Goal: Task Accomplishment & Management: Use online tool/utility

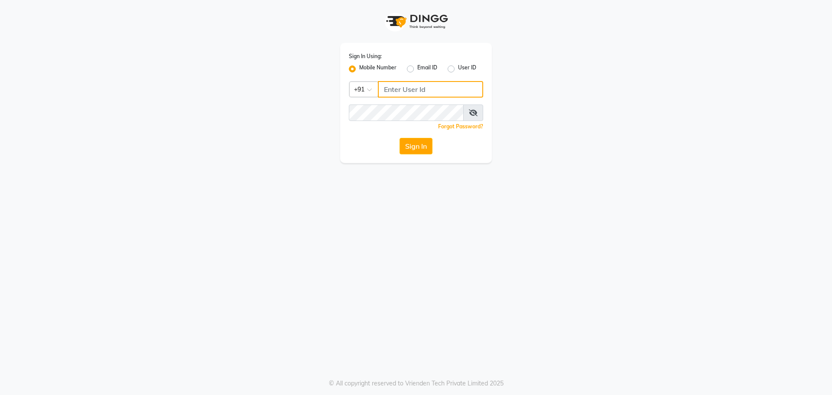
click at [416, 90] on input "Username" at bounding box center [430, 89] width 105 height 16
type input "9041155677"
click at [417, 150] on button "Sign In" at bounding box center [416, 146] width 33 height 16
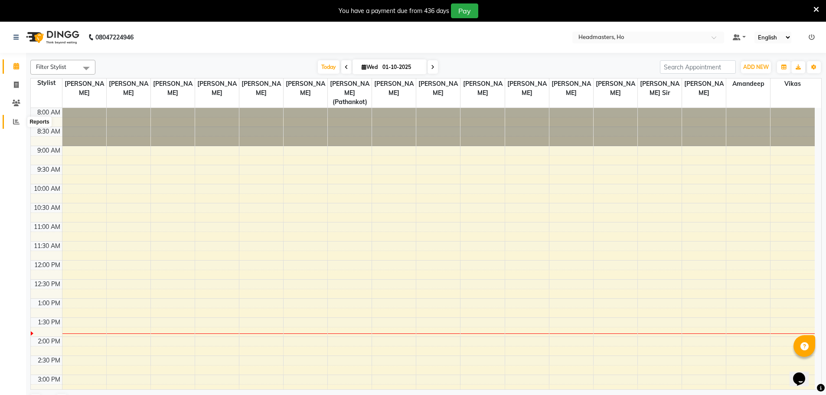
click at [13, 118] on icon at bounding box center [16, 121] width 7 height 7
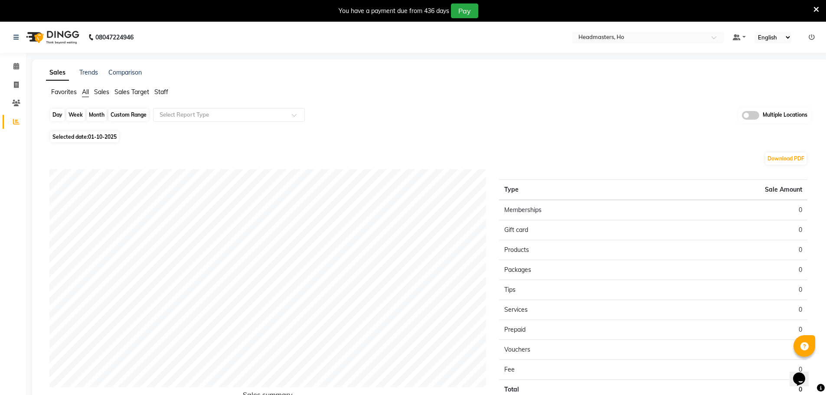
click at [65, 111] on div "Day" at bounding box center [57, 115] width 14 height 12
select select "10"
select select "2025"
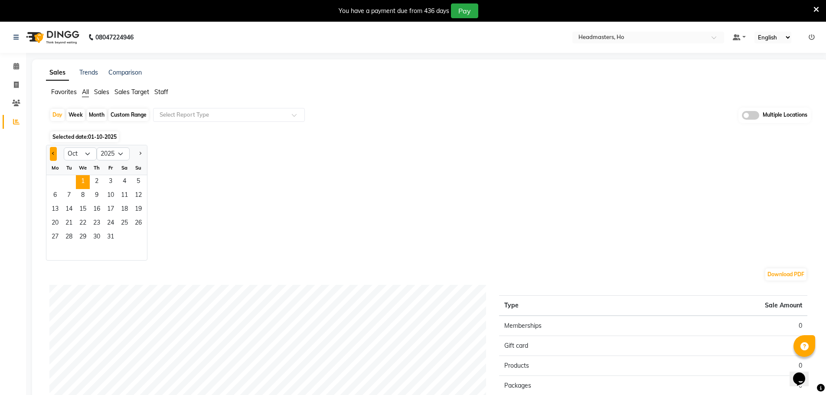
click at [55, 152] on button "Previous month" at bounding box center [53, 154] width 7 height 14
select select "9"
click at [93, 117] on div "Month" at bounding box center [97, 115] width 20 height 12
select select "10"
select select "2025"
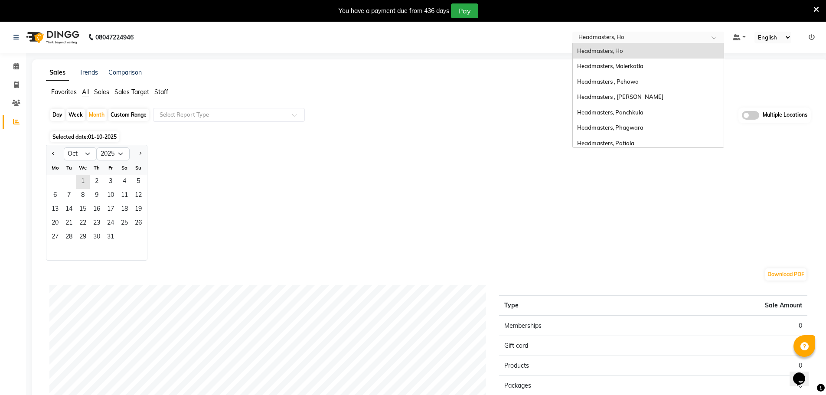
click at [609, 32] on div "Select Location × Headmasters, Ho" at bounding box center [648, 38] width 152 height 12
click at [645, 45] on div "Headmasters, Ho" at bounding box center [648, 51] width 151 height 16
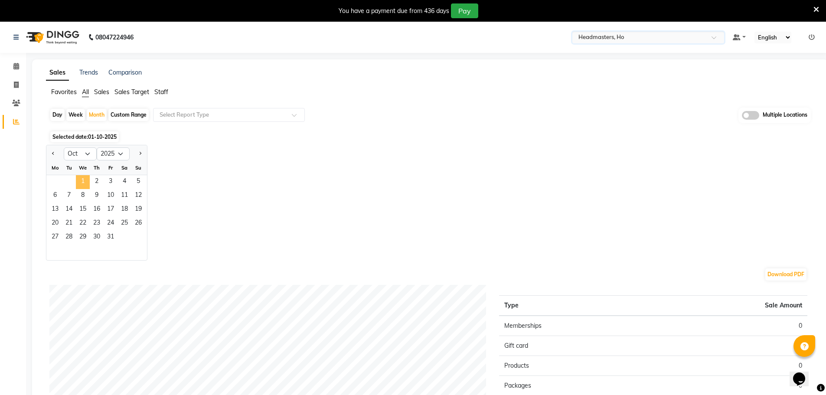
click at [84, 179] on span "1" at bounding box center [83, 182] width 14 height 14
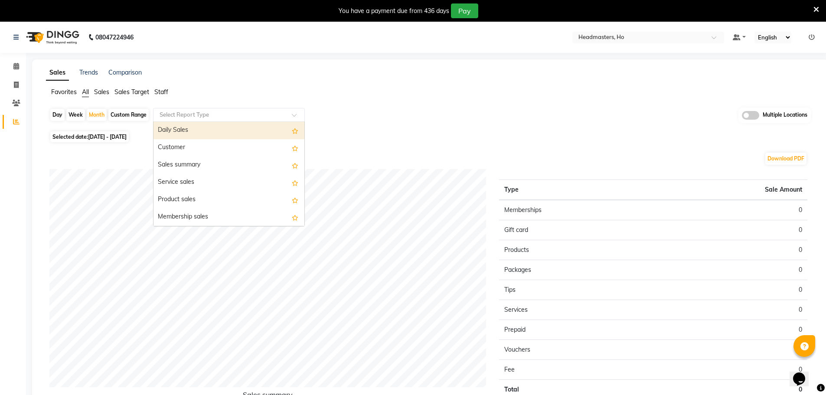
click at [176, 116] on input "text" at bounding box center [220, 115] width 125 height 9
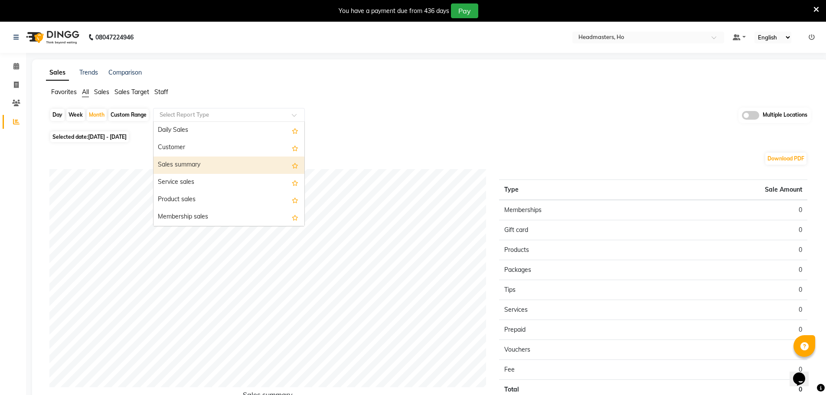
click at [174, 160] on div "Sales summary" at bounding box center [228, 164] width 151 height 17
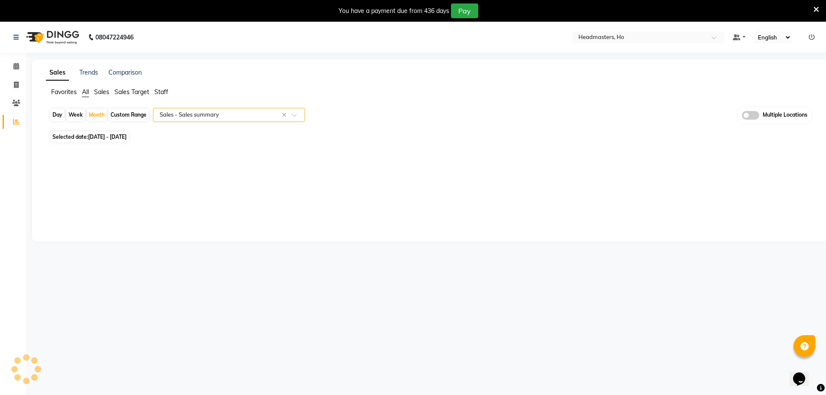
select select "full_report"
select select "csv"
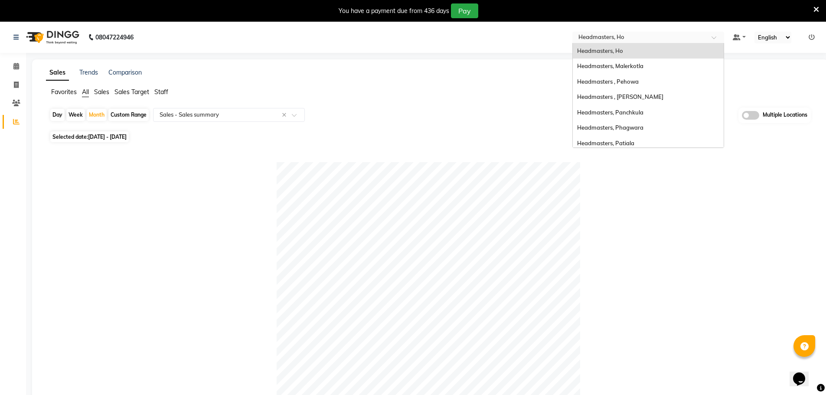
click at [610, 34] on input "text" at bounding box center [639, 38] width 126 height 9
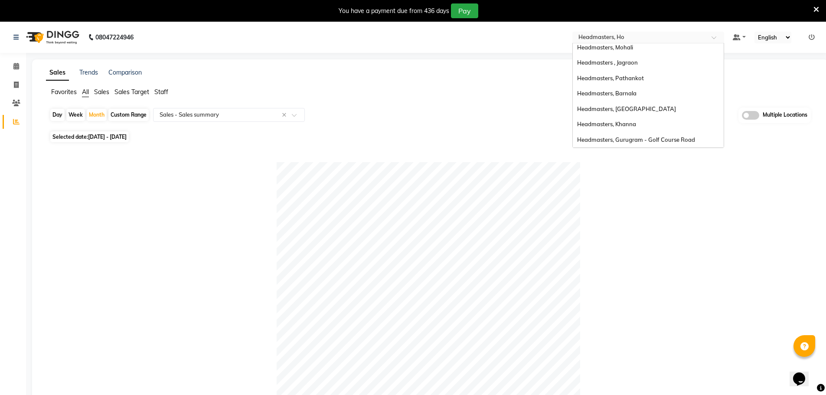
scroll to position [130, 0]
click at [633, 48] on div "Headmasters, Mohali" at bounding box center [648, 44] width 151 height 16
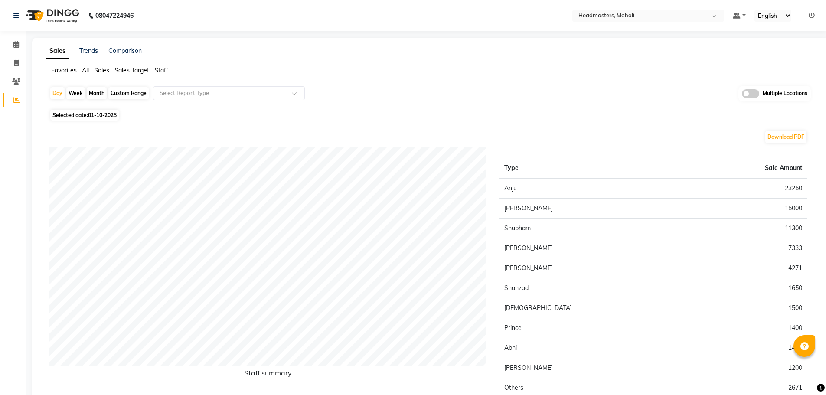
click at [95, 90] on div "Month" at bounding box center [97, 93] width 20 height 12
select select "10"
select select "2025"
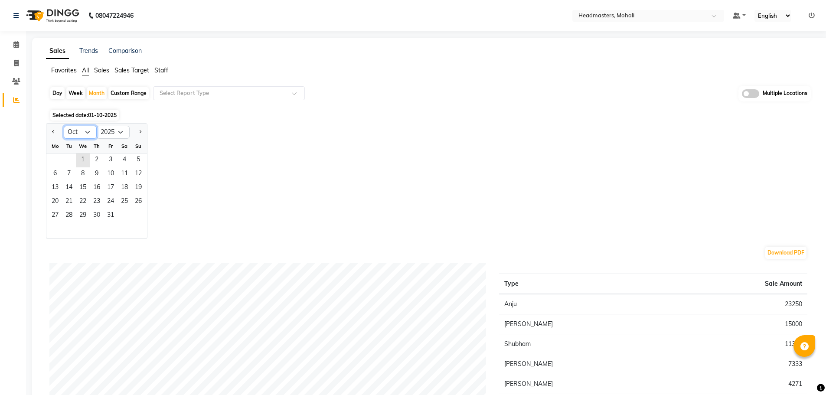
click at [84, 131] on select "Jan Feb Mar Apr May Jun Jul Aug Sep Oct Nov Dec" at bounding box center [80, 132] width 33 height 13
select select "9"
click at [64, 126] on select "Jan Feb Mar Apr May Jun Jul Aug Sep Oct Nov Dec" at bounding box center [80, 132] width 33 height 13
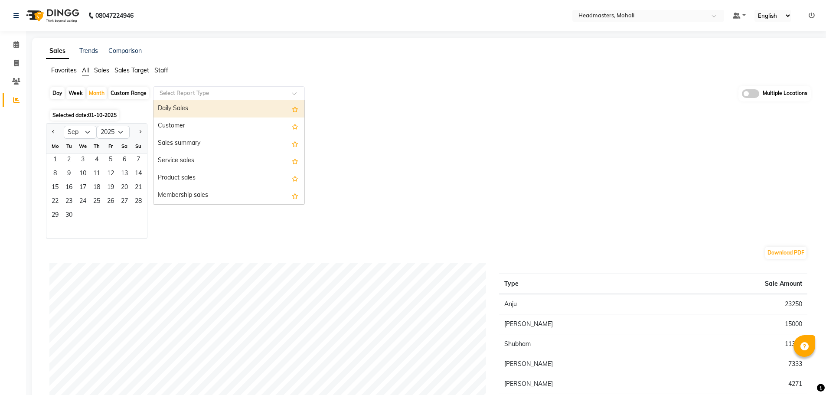
click at [179, 88] on div "Select Report Type" at bounding box center [229, 93] width 152 height 14
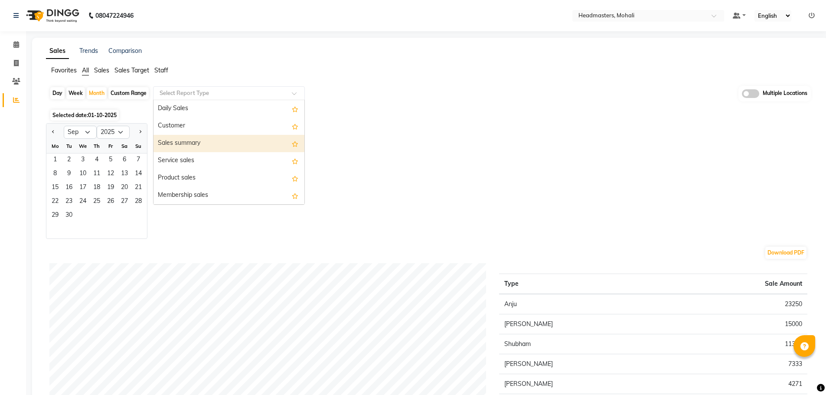
click at [173, 139] on div "Sales summary" at bounding box center [228, 143] width 151 height 17
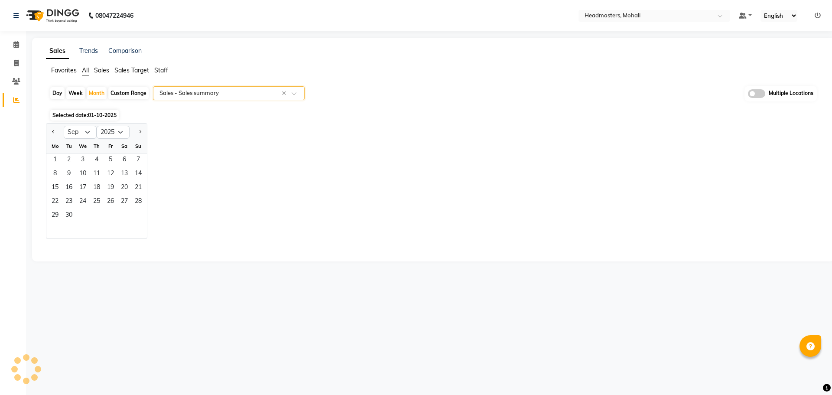
select select "full_report"
select select "csv"
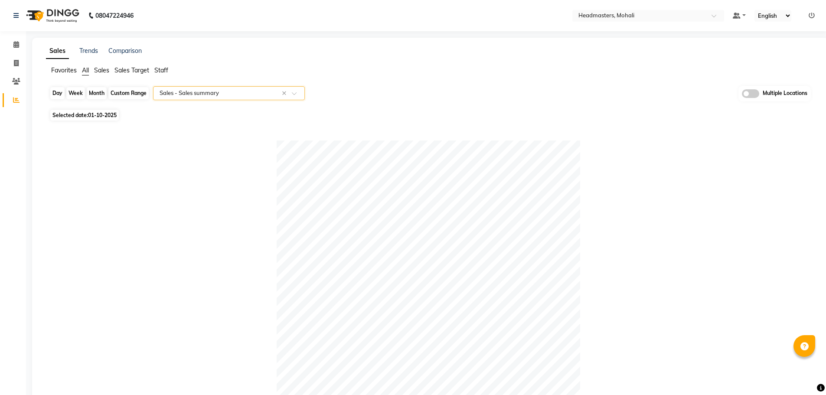
click at [94, 93] on div "Month" at bounding box center [97, 93] width 20 height 12
select select "10"
select select "2025"
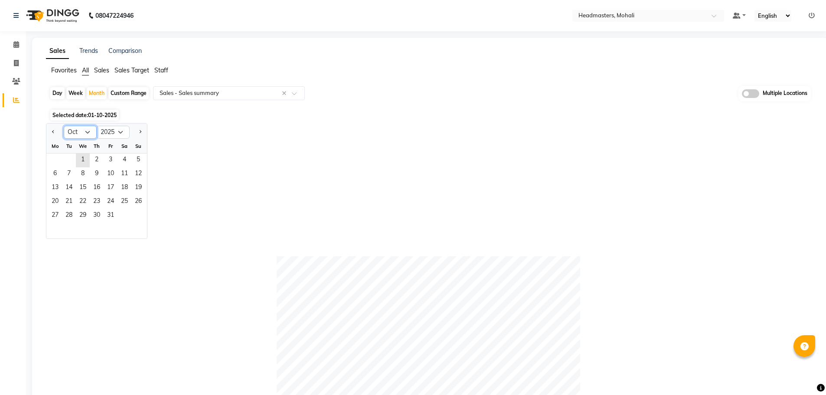
click at [88, 131] on select "Jan Feb Mar Apr May Jun Jul Aug Sep Oct Nov Dec" at bounding box center [80, 132] width 33 height 13
select select "9"
click at [64, 126] on select "Jan Feb Mar Apr May Jun Jul Aug Sep Oct Nov Dec" at bounding box center [80, 132] width 33 height 13
click at [51, 165] on span "1" at bounding box center [55, 160] width 14 height 14
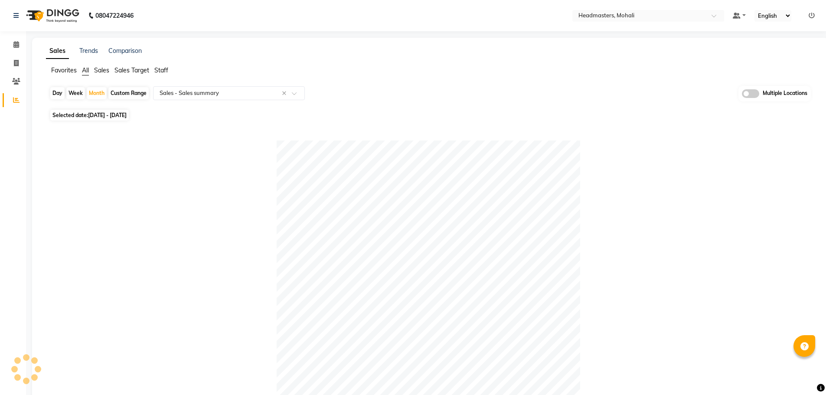
click at [60, 98] on div "Day" at bounding box center [57, 93] width 14 height 12
select select "9"
select select "2025"
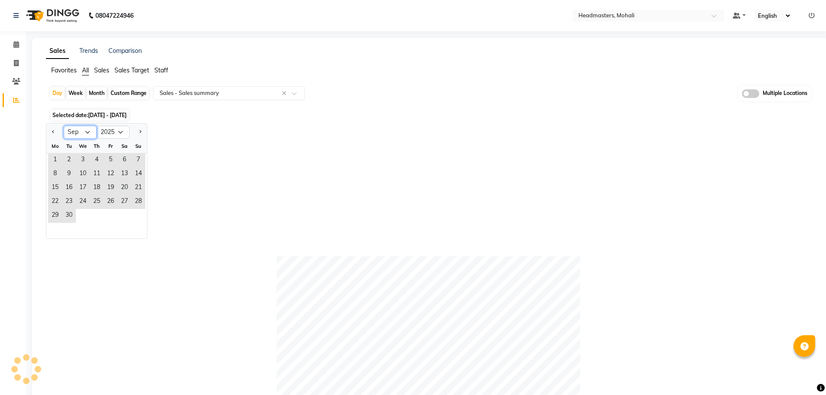
click at [82, 133] on select "Jan Feb Mar Apr May Jun Jul Aug Sep Oct Nov Dec" at bounding box center [80, 132] width 33 height 13
select select "10"
click at [64, 126] on select "Jan Feb Mar Apr May Jun Jul Aug Sep Oct Nov Dec" at bounding box center [80, 132] width 33 height 13
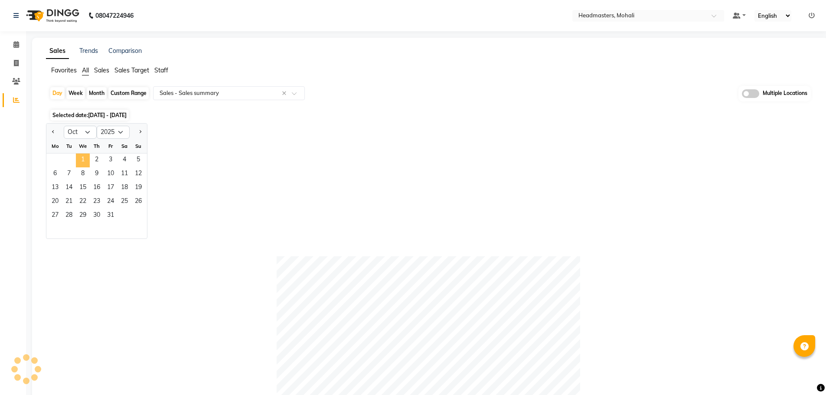
click at [78, 158] on span "1" at bounding box center [83, 160] width 14 height 14
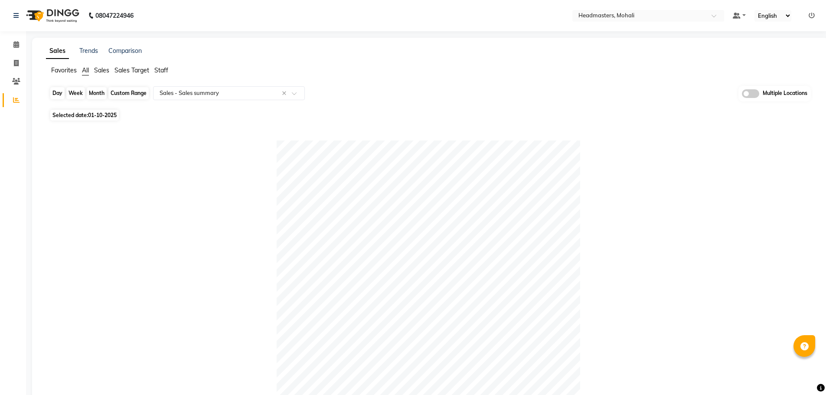
click at [57, 94] on div "Day" at bounding box center [57, 93] width 14 height 12
select select "10"
select select "2025"
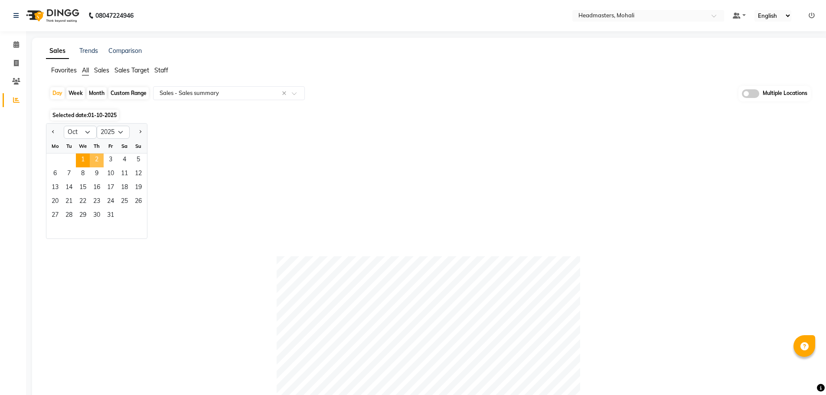
click at [97, 165] on span "2" at bounding box center [97, 160] width 14 height 14
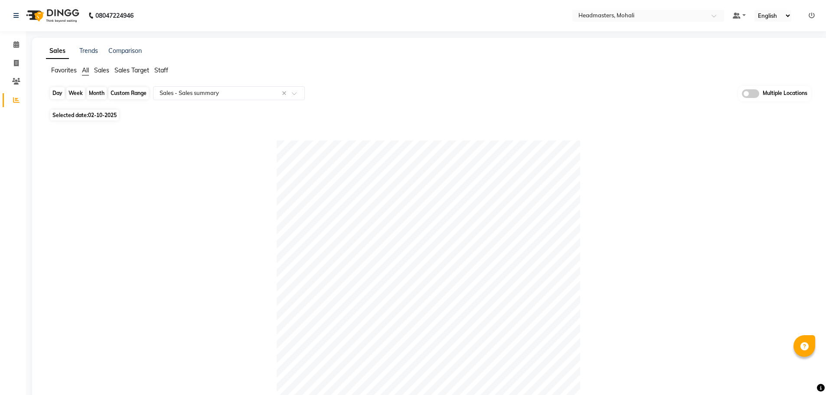
click at [58, 90] on div "Day" at bounding box center [57, 93] width 14 height 12
select select "10"
select select "2025"
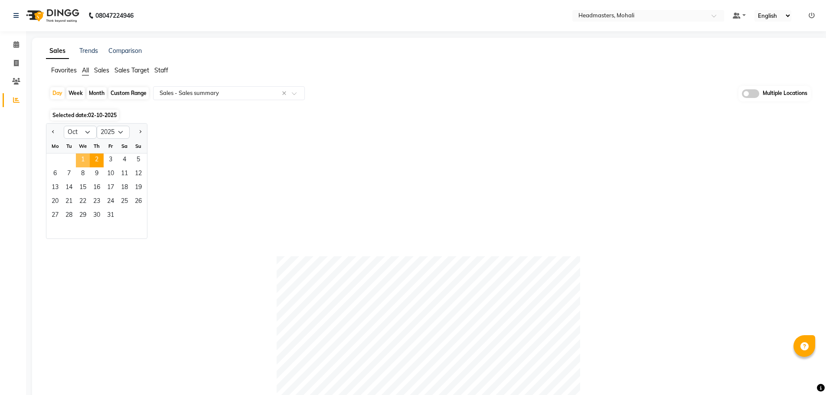
click at [85, 155] on span "1" at bounding box center [83, 160] width 14 height 14
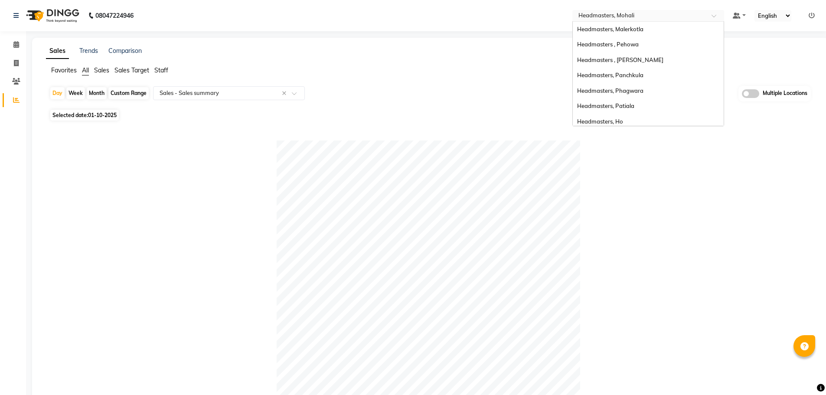
click at [615, 18] on input "text" at bounding box center [639, 16] width 126 height 9
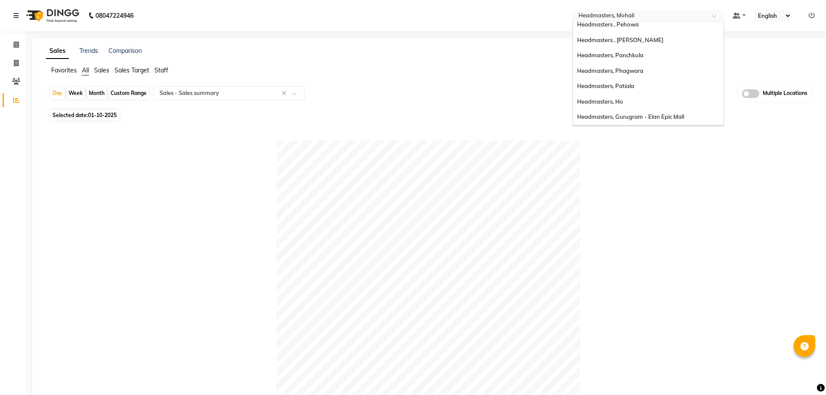
scroll to position [10, 0]
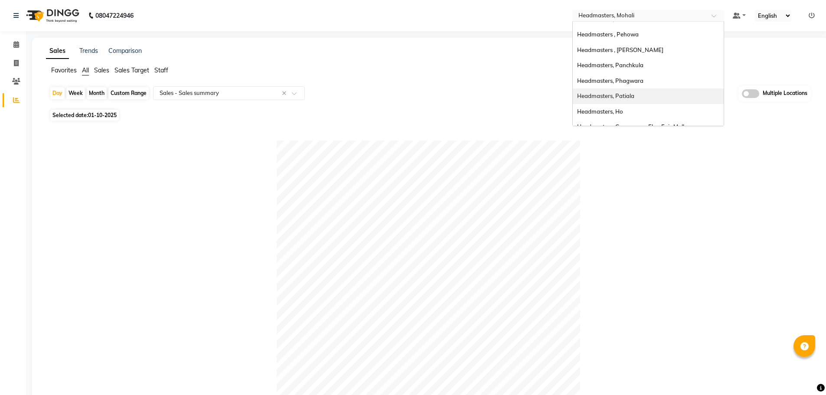
click at [664, 92] on div "Headmasters, Patiala" at bounding box center [648, 96] width 151 height 16
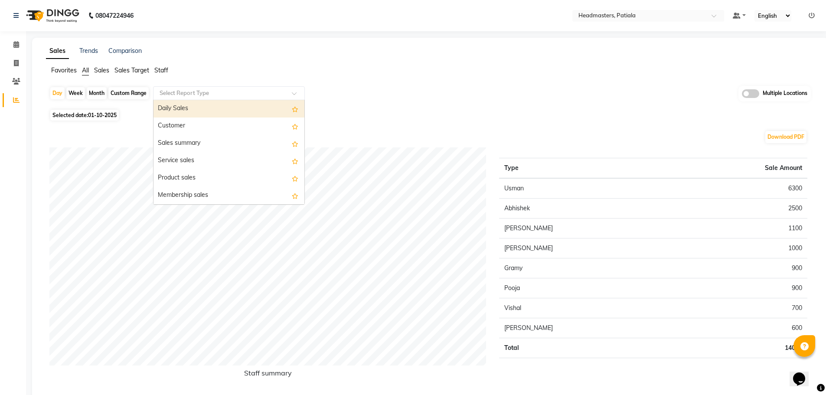
click at [182, 98] on div "Select Report Type" at bounding box center [229, 93] width 152 height 14
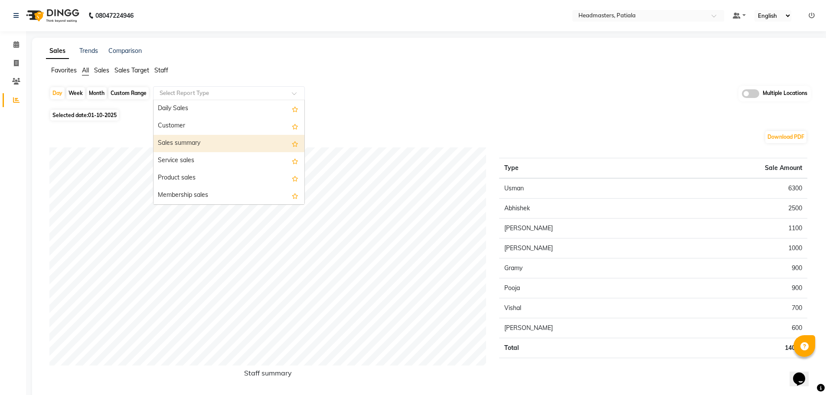
click at [176, 141] on div "Sales summary" at bounding box center [228, 143] width 151 height 17
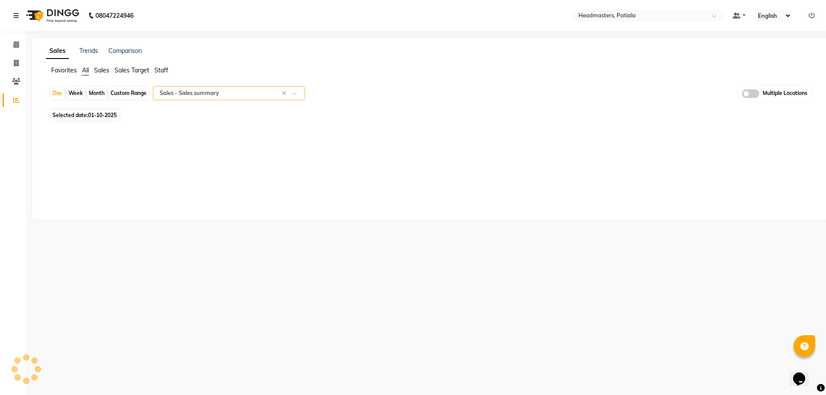
select select "full_report"
select select "csv"
click at [55, 87] on div "Day" at bounding box center [57, 93] width 14 height 12
select select "10"
select select "2025"
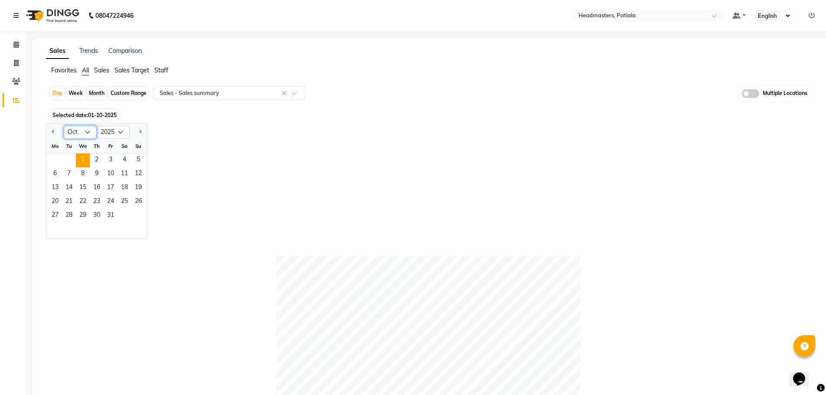
click at [83, 134] on select "Jan Feb Mar Apr May Jun Jul Aug Sep Oct Nov Dec" at bounding box center [80, 132] width 33 height 13
select select "9"
click at [64, 126] on select "Jan Feb Mar Apr May Jun Jul Aug Sep Oct Nov Dec" at bounding box center [80, 132] width 33 height 13
click at [58, 156] on span "1" at bounding box center [55, 160] width 14 height 14
click at [101, 93] on div "Month" at bounding box center [97, 93] width 20 height 12
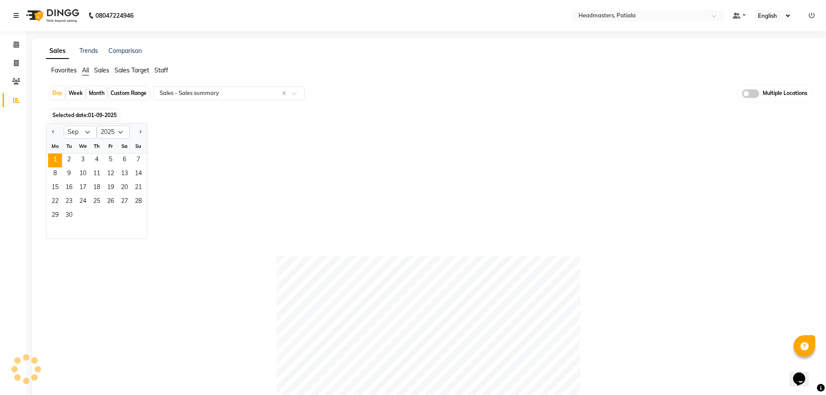
select select "9"
select select "2025"
click at [59, 162] on span "1" at bounding box center [55, 160] width 14 height 14
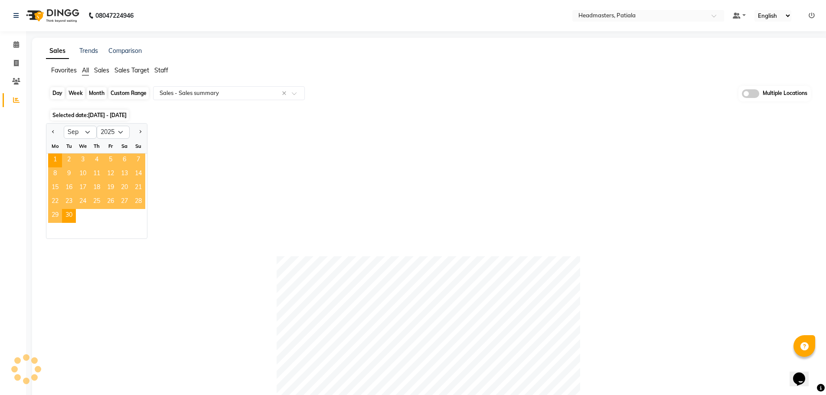
click at [94, 91] on div "Month" at bounding box center [97, 93] width 20 height 12
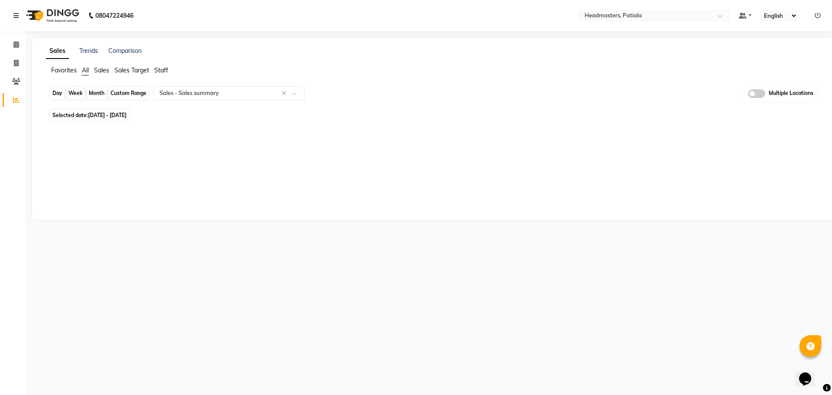
click at [93, 94] on div "Month" at bounding box center [97, 93] width 20 height 12
select select "9"
select select "2025"
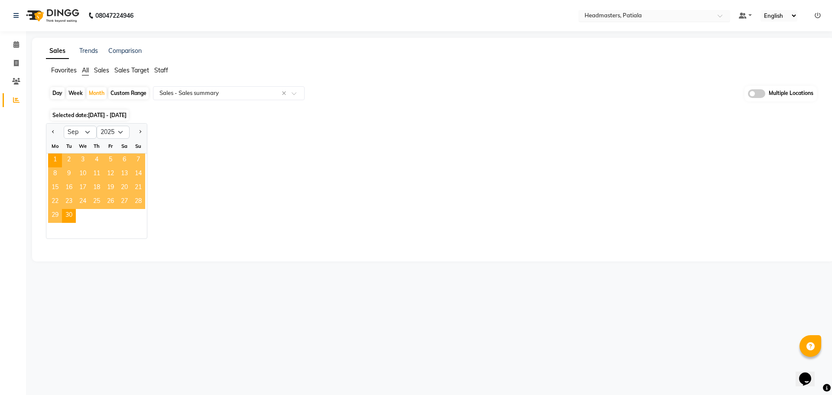
click at [677, 13] on input "text" at bounding box center [646, 16] width 126 height 9
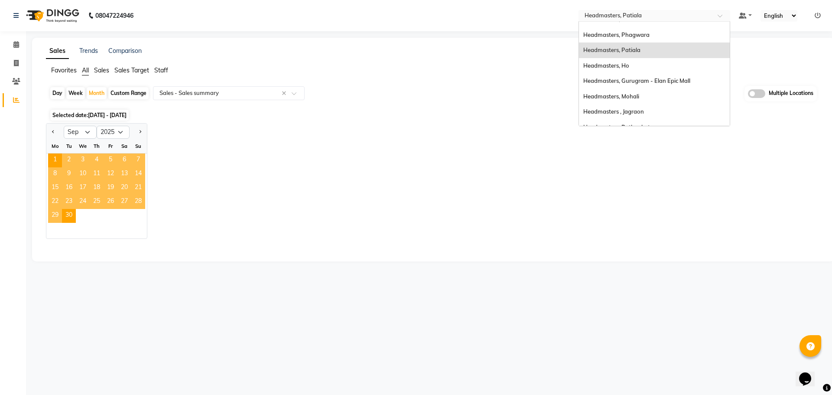
scroll to position [68, 0]
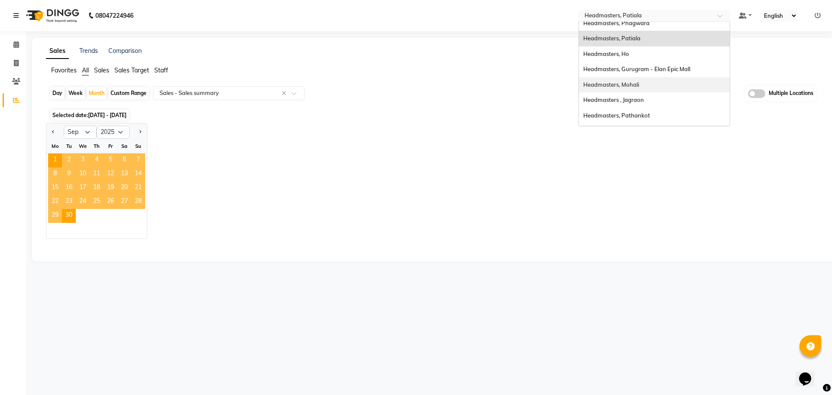
click at [648, 81] on div "Headmasters, Mohali" at bounding box center [654, 85] width 151 height 16
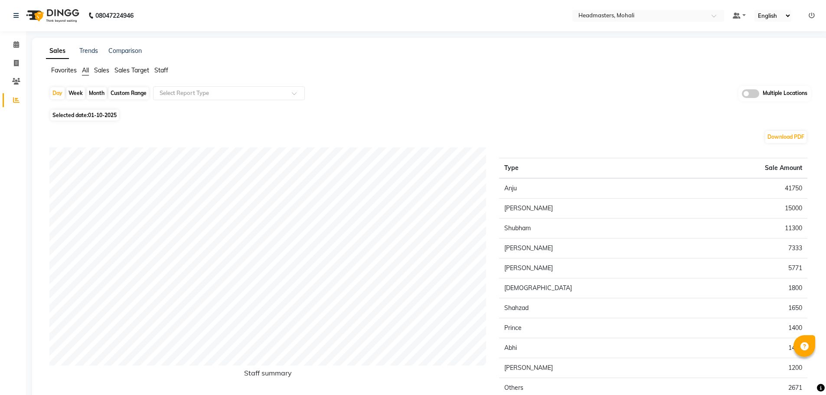
click at [99, 71] on span "Sales" at bounding box center [101, 70] width 15 height 8
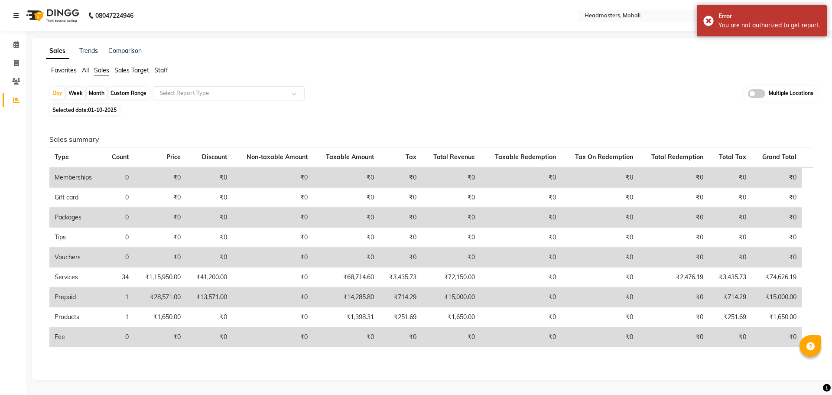
click at [182, 92] on input "text" at bounding box center [220, 93] width 125 height 9
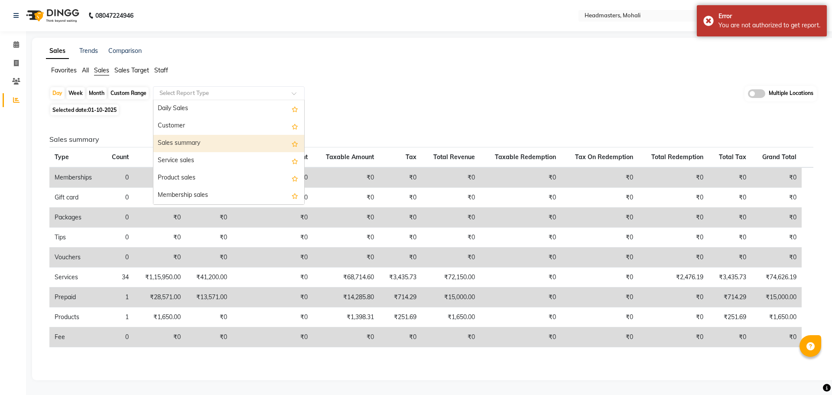
click at [189, 147] on div "Sales summary" at bounding box center [228, 143] width 151 height 17
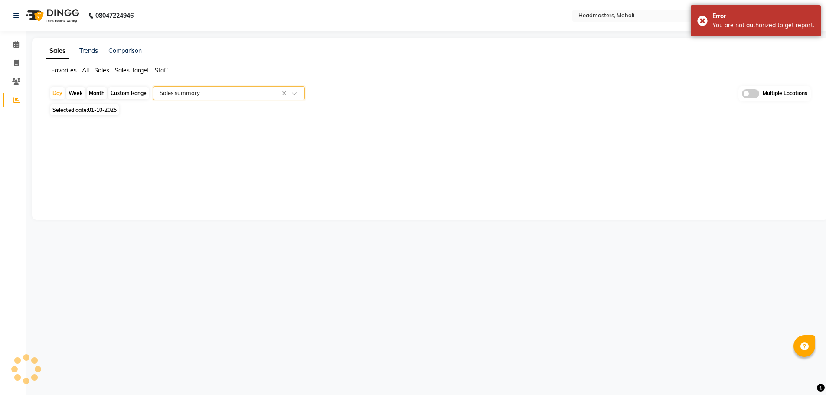
select select "full_report"
select select "csv"
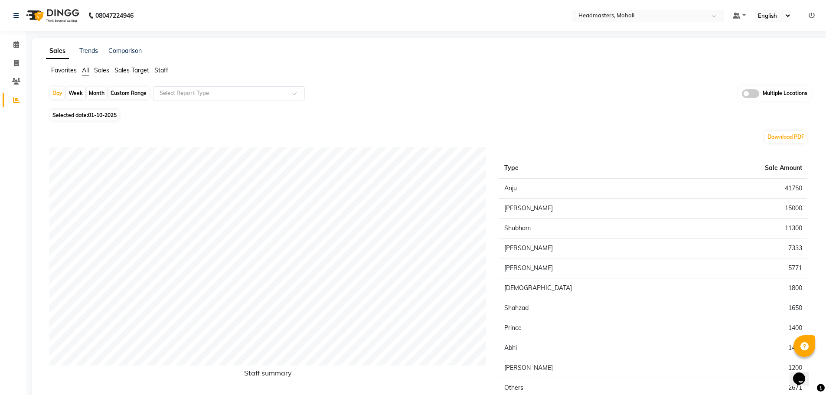
click at [181, 92] on input "text" at bounding box center [220, 93] width 125 height 9
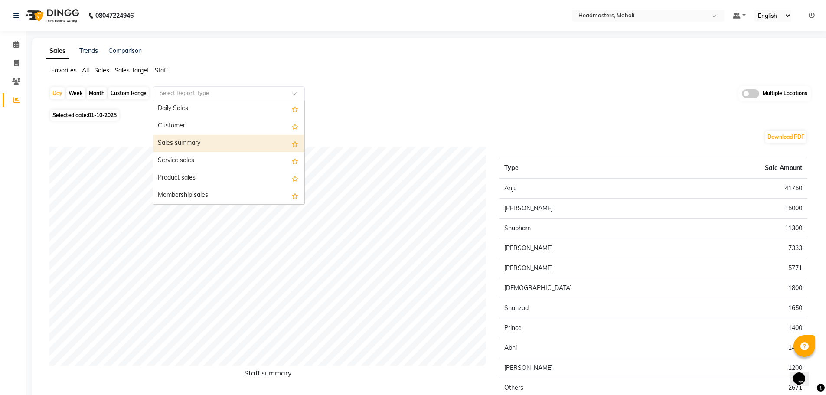
click at [188, 141] on div "Sales summary" at bounding box center [228, 143] width 151 height 17
select select "full_report"
select select "csv"
